Goal: Check status: Check status

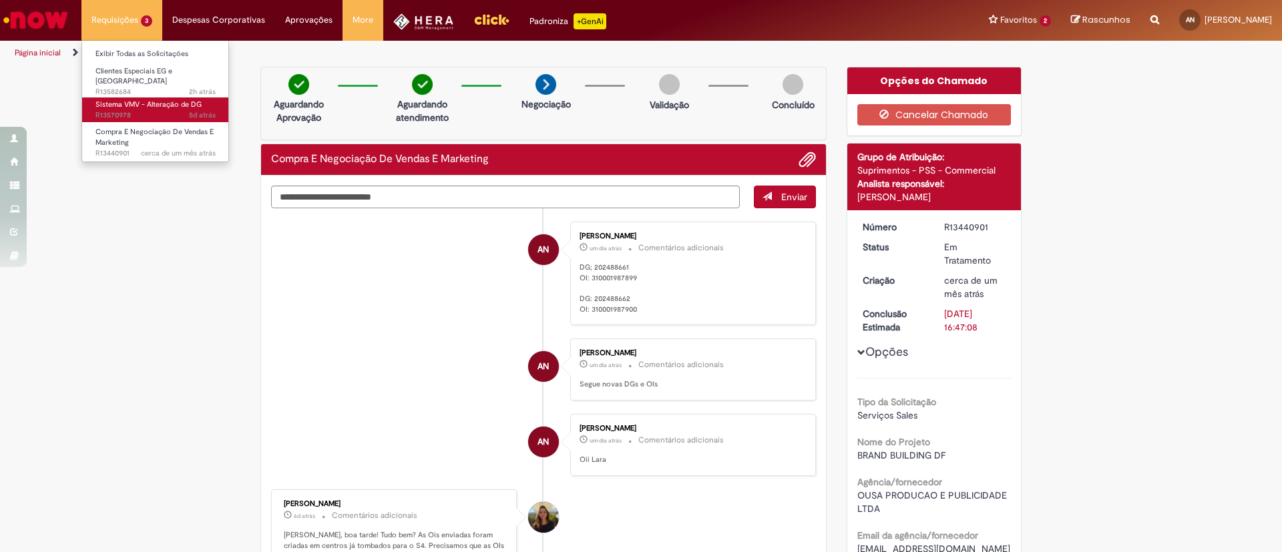
click at [138, 110] on span "5d atrás 5 dias atrás R13570978" at bounding box center [155, 115] width 120 height 11
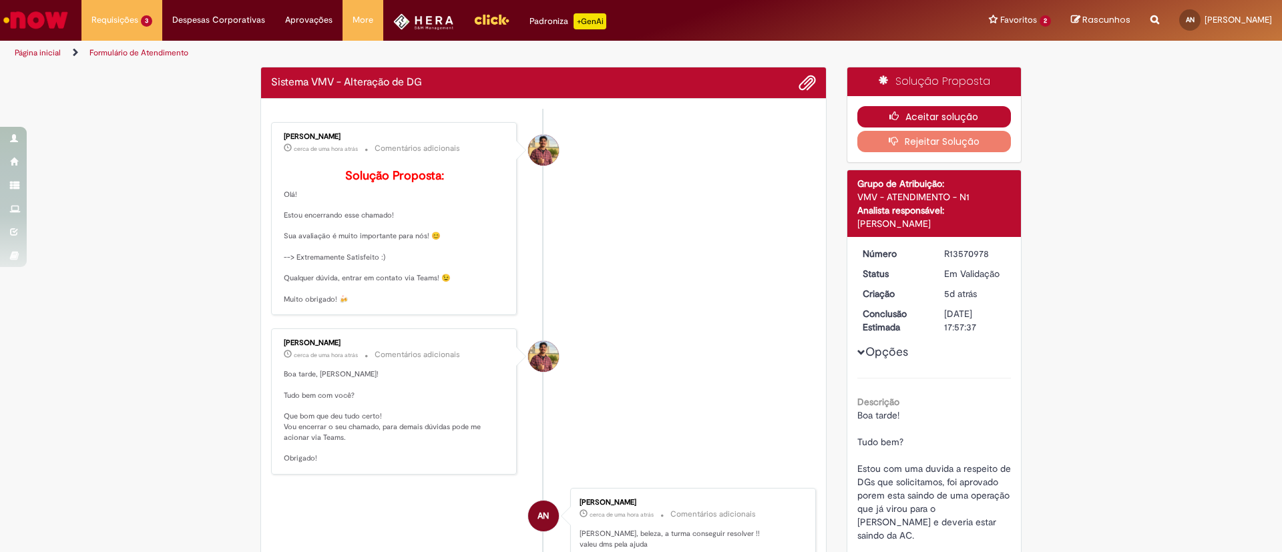
click at [889, 114] on icon "button" at bounding box center [897, 115] width 16 height 9
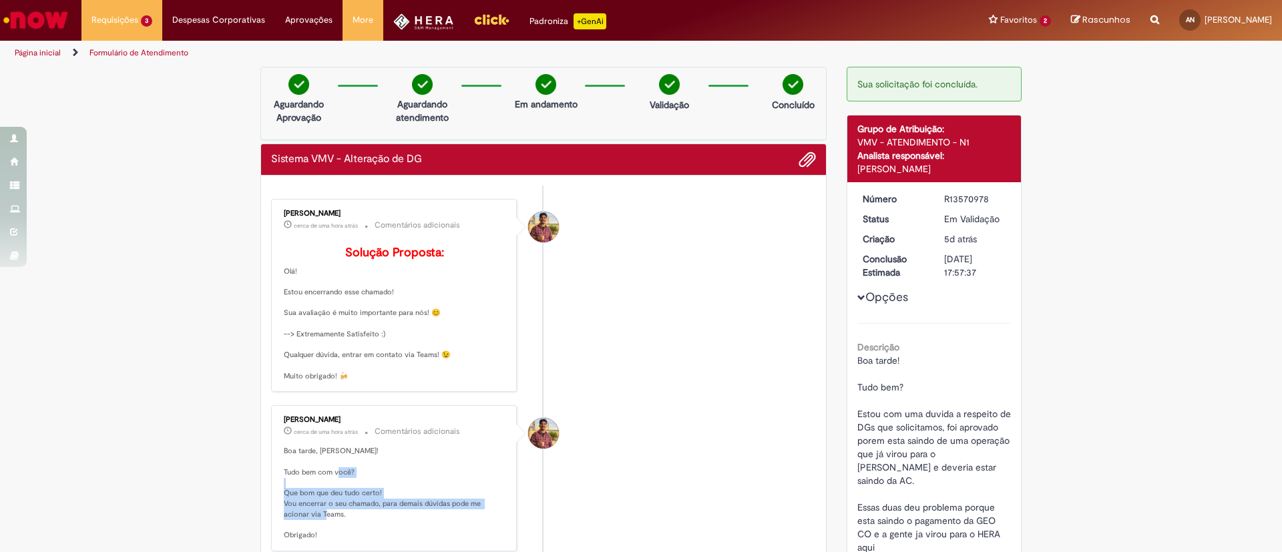
click at [369, 532] on p "Boa tarde, [PERSON_NAME]! Tudo bem com você? Que bom que deu tudo certo! Vou en…" at bounding box center [395, 493] width 222 height 94
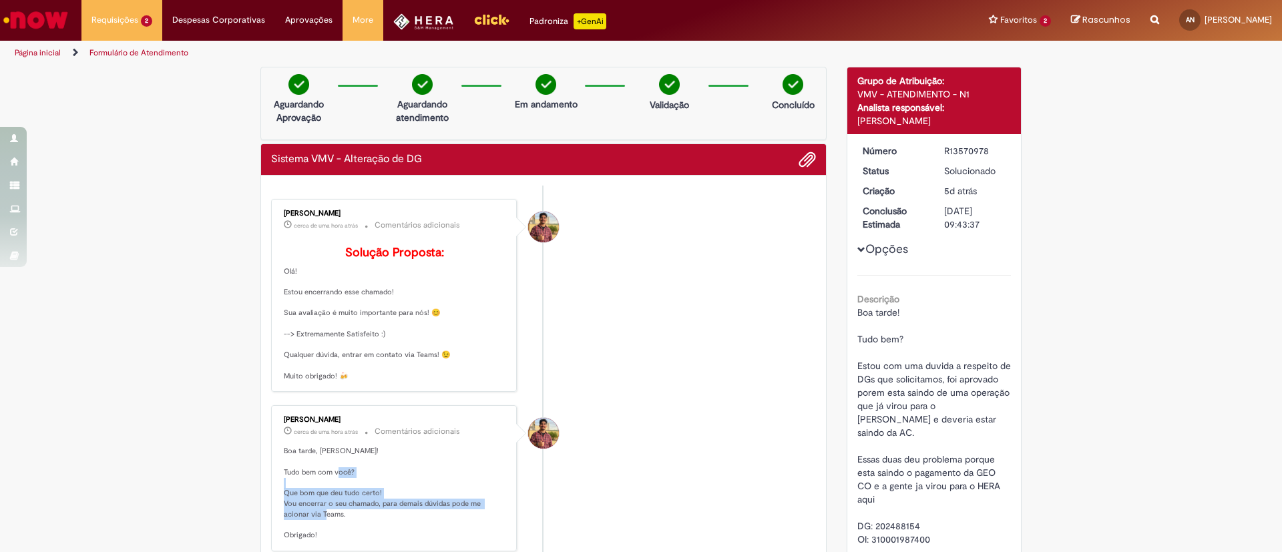
click at [369, 529] on p "Boa tarde, [PERSON_NAME]! Tudo bem com você? Que bom que deu tudo certo! Vou en…" at bounding box center [395, 493] width 222 height 94
drag, startPoint x: 369, startPoint y: 530, endPoint x: 322, endPoint y: 487, distance: 64.3
click at [324, 488] on p "Boa tarde, [PERSON_NAME]! Tudo bem com você? Que bom que deu tudo certo! Vou en…" at bounding box center [395, 493] width 222 height 94
click at [345, 492] on p "Boa tarde, [PERSON_NAME]! Tudo bem com você? Que bom que deu tudo certo! Vou en…" at bounding box center [395, 493] width 222 height 94
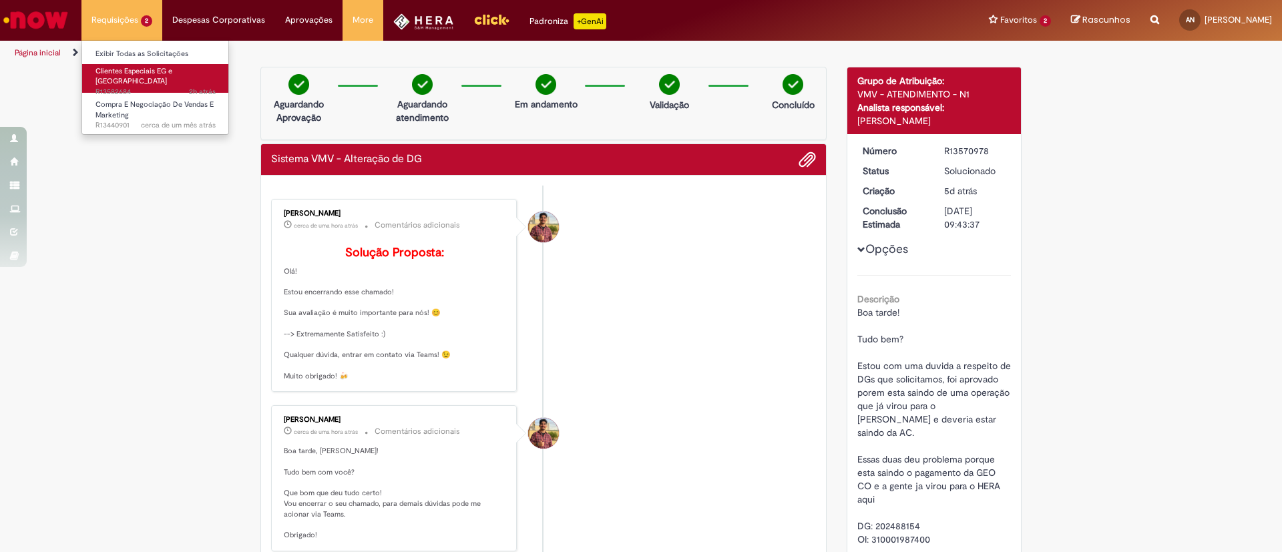
click at [125, 64] on link "Clientes Especiais EG e AS 2h atrás 2 horas atrás R13582684" at bounding box center [155, 78] width 147 height 29
click at [124, 66] on span "Clientes Especiais EG e [GEOGRAPHIC_DATA]" at bounding box center [133, 76] width 77 height 21
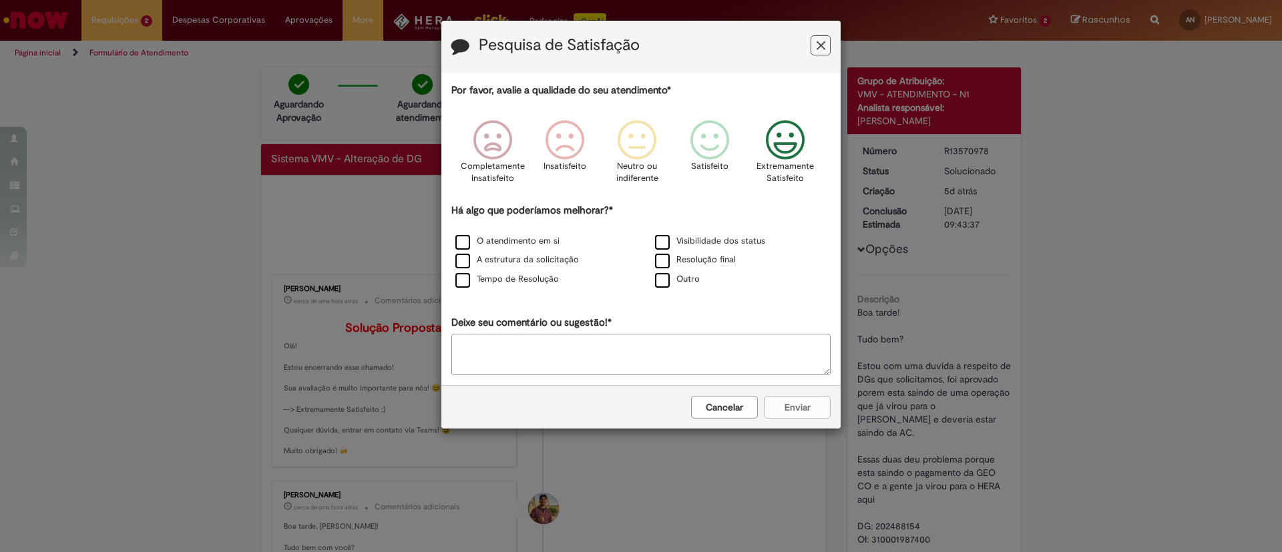
click at [776, 154] on icon "Feedback" at bounding box center [785, 140] width 50 height 40
drag, startPoint x: 722, startPoint y: 411, endPoint x: 706, endPoint y: 409, distance: 15.6
click at [720, 411] on button "Cancelar" at bounding box center [724, 407] width 67 height 23
